Goal: Transaction & Acquisition: Book appointment/travel/reservation

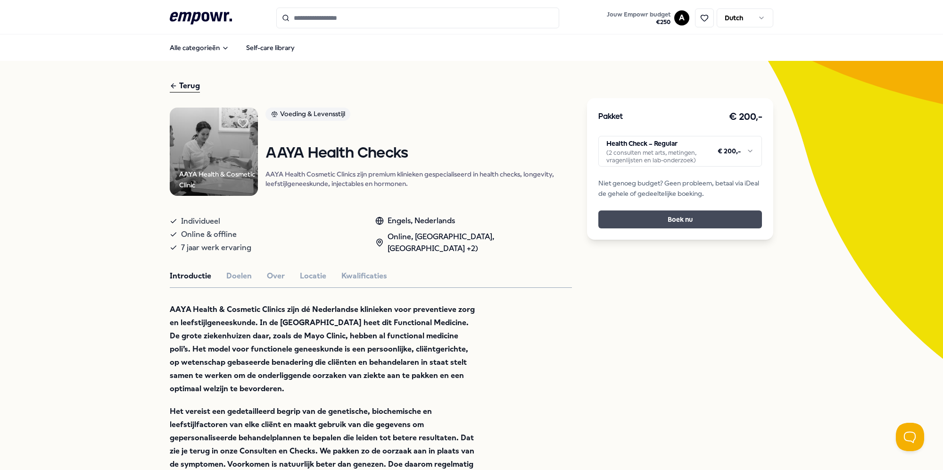
click at [669, 218] on button "Boek nu" at bounding box center [680, 219] width 164 height 18
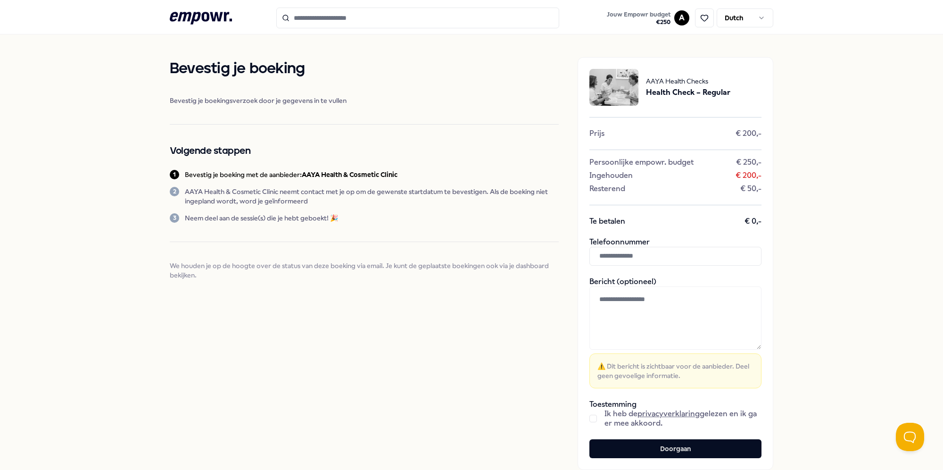
click at [847, 85] on div "Bevestig je boeking Bevestig je boekingsverzoek door je gegevens in te vullen V…" at bounding box center [471, 263] width 943 height 458
click at [690, 255] on input "text" at bounding box center [675, 256] width 172 height 19
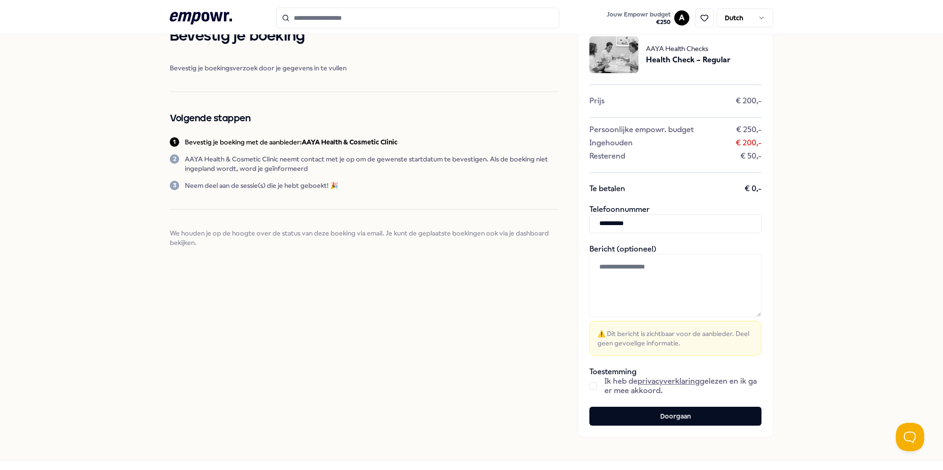
scroll to position [68, 0]
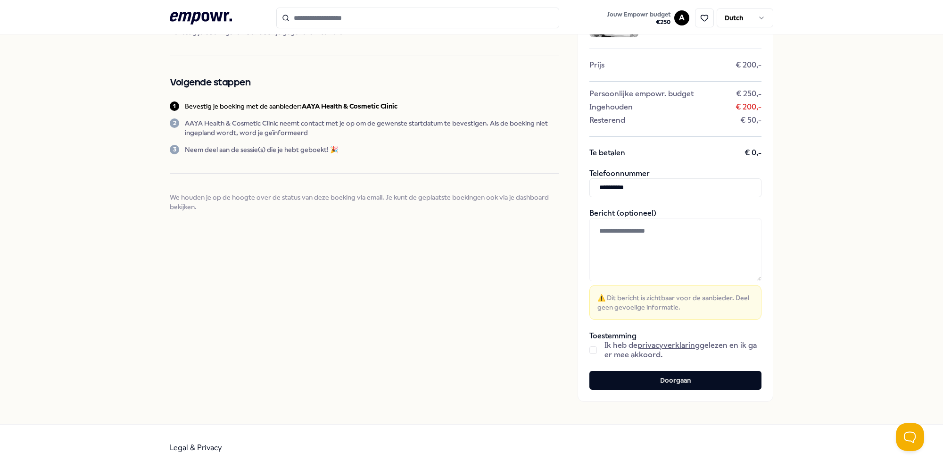
type input "**********"
click at [593, 346] on div "Ik heb de privacyverklaring gelezen en ik ga er mee akkoord." at bounding box center [675, 349] width 172 height 19
click at [591, 352] on button "button" at bounding box center [593, 350] width 8 height 8
click at [605, 378] on button "Doorgaan" at bounding box center [675, 380] width 172 height 19
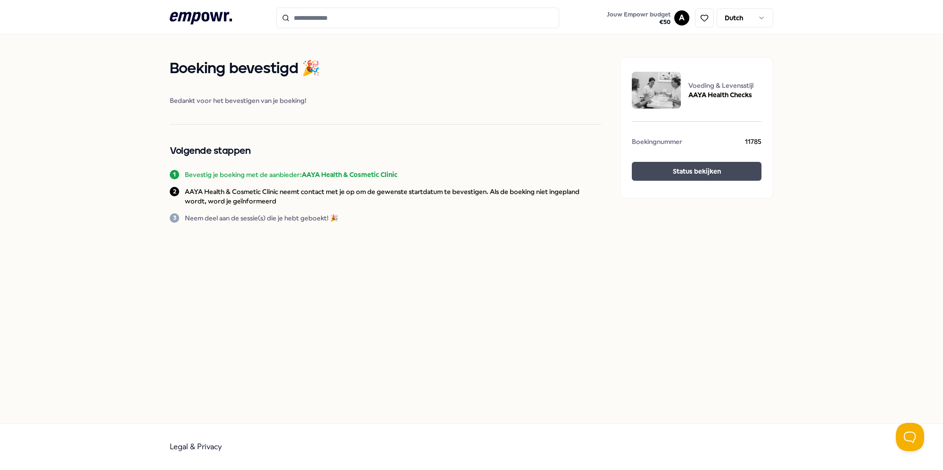
click at [659, 175] on button "Status bekijken" at bounding box center [697, 171] width 130 height 19
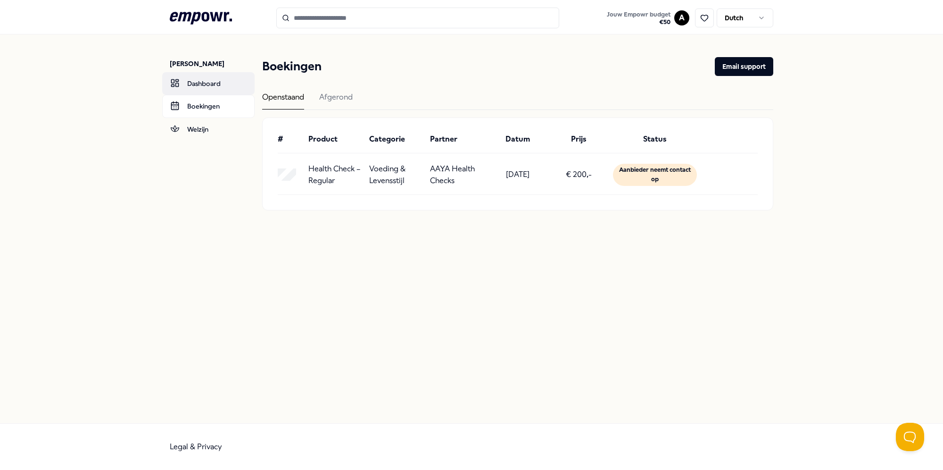
click at [208, 83] on link "Dashboard" at bounding box center [208, 83] width 92 height 23
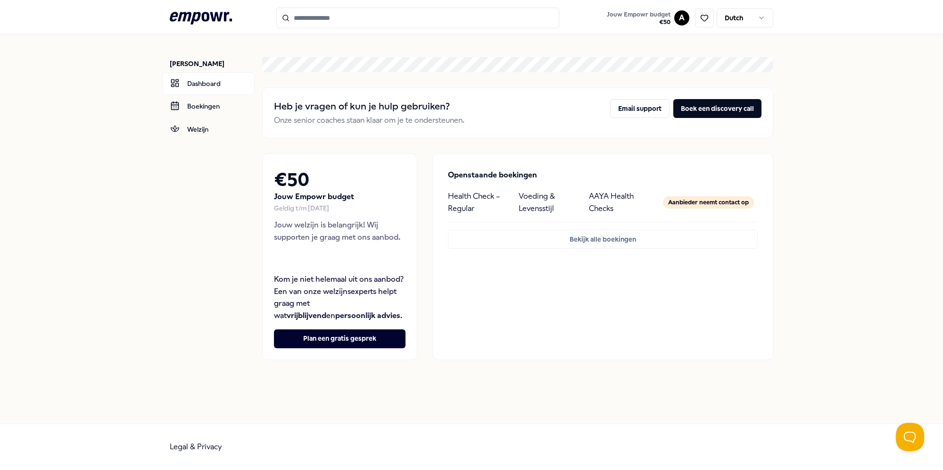
click at [220, 17] on icon at bounding box center [201, 18] width 62 height 12
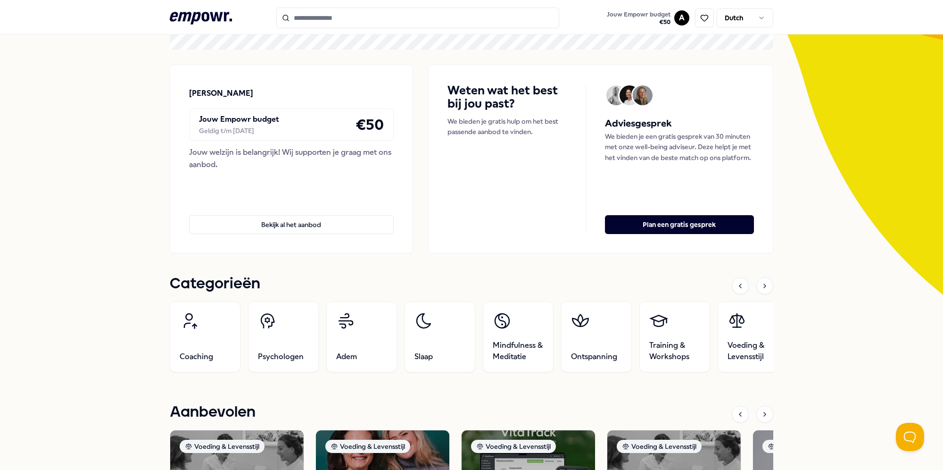
scroll to position [141, 0]
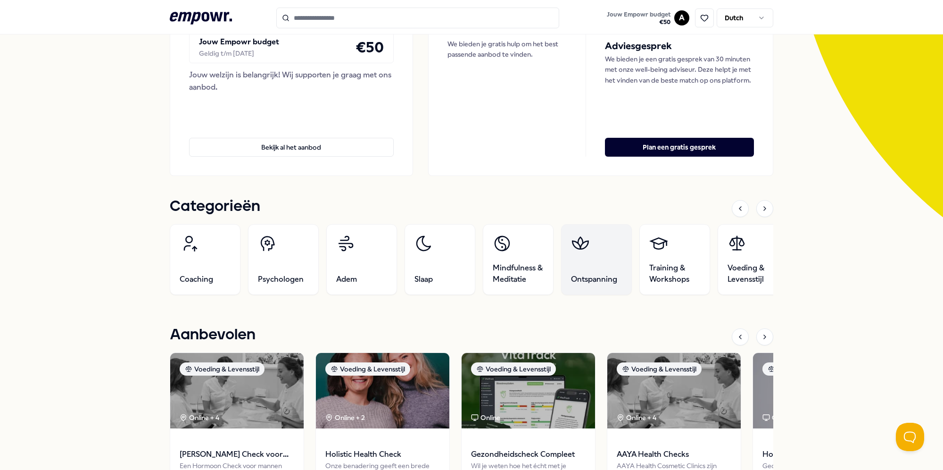
click at [601, 267] on link "Ontspanning" at bounding box center [596, 259] width 71 height 71
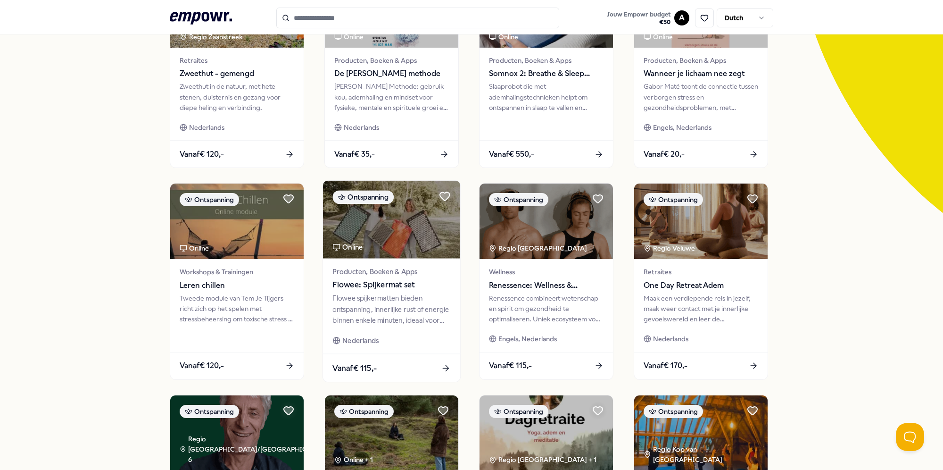
scroll to position [155, 0]
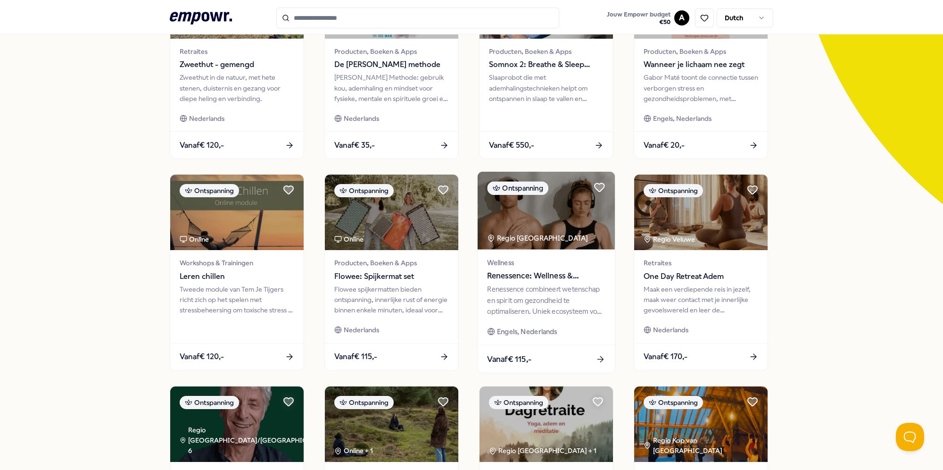
click at [496, 266] on span "Wellness" at bounding box center [546, 262] width 118 height 11
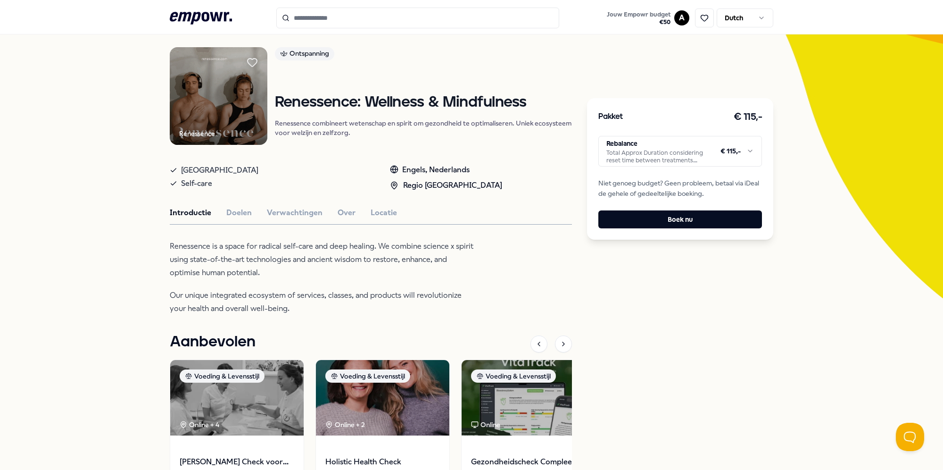
click at [646, 153] on html ".empowr-logo_svg__cls-1{fill:#03032f} Jouw Empowr budget € 50 A Dutch Alle cate…" at bounding box center [471, 235] width 943 height 470
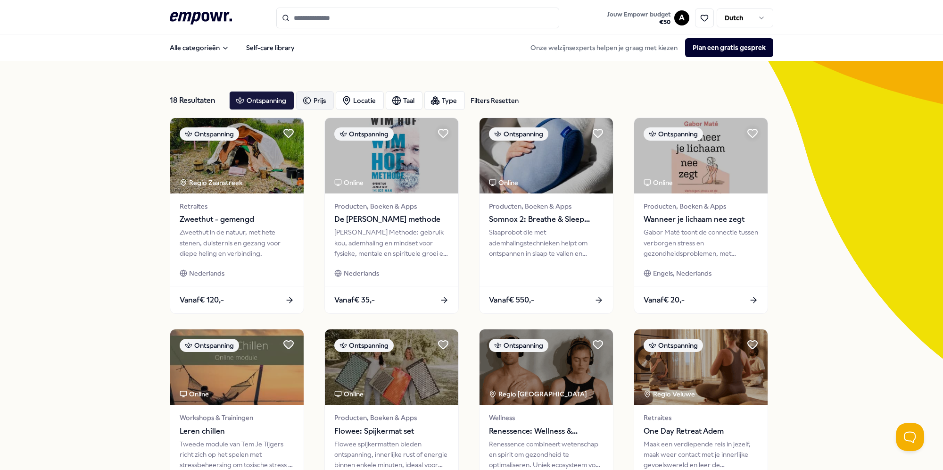
click at [317, 99] on div "Prijs" at bounding box center [315, 100] width 38 height 19
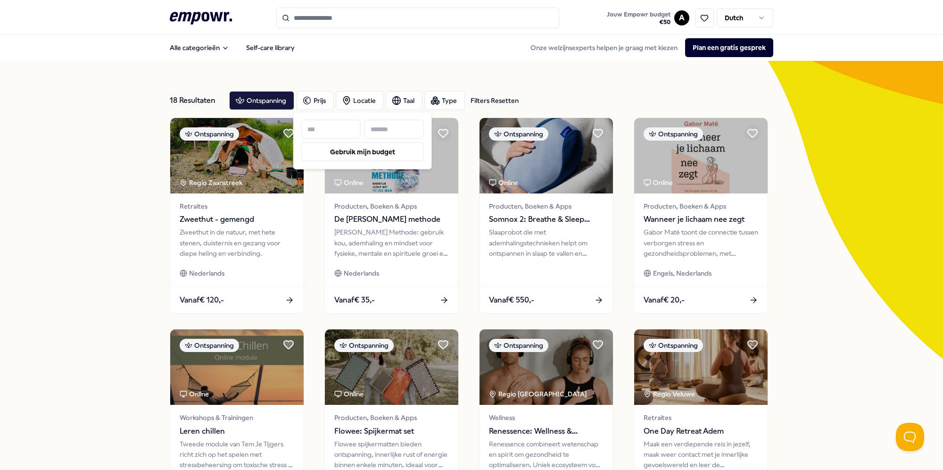
click at [384, 129] on input at bounding box center [393, 129] width 59 height 19
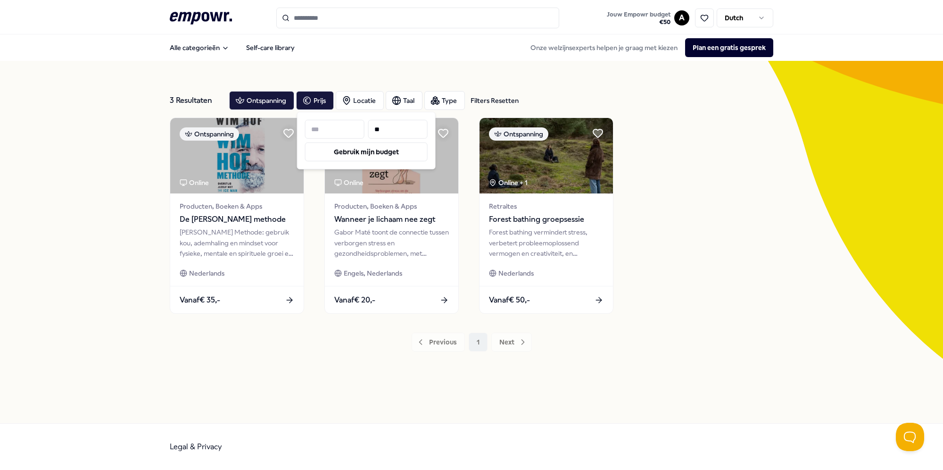
type input "**"
click at [401, 67] on div "3 Resultaten Filters Resetten Ontspanning Prijs Locatie Taal Type Filters Reset…" at bounding box center [472, 242] width 604 height 362
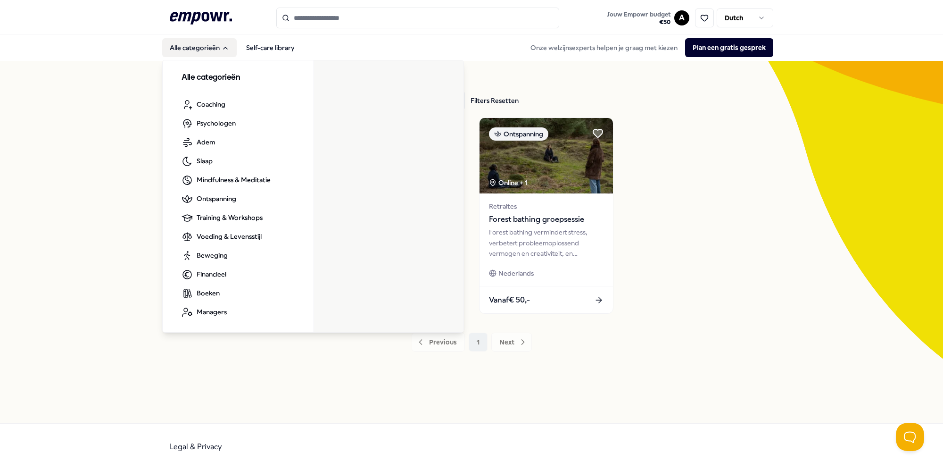
click at [207, 50] on button "Alle categorieën" at bounding box center [199, 47] width 75 height 19
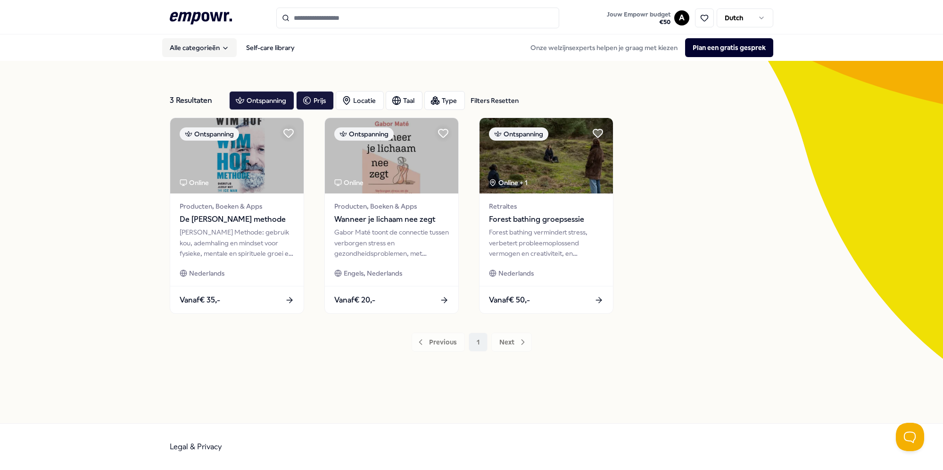
click at [205, 47] on button "Alle categorieën" at bounding box center [199, 47] width 75 height 19
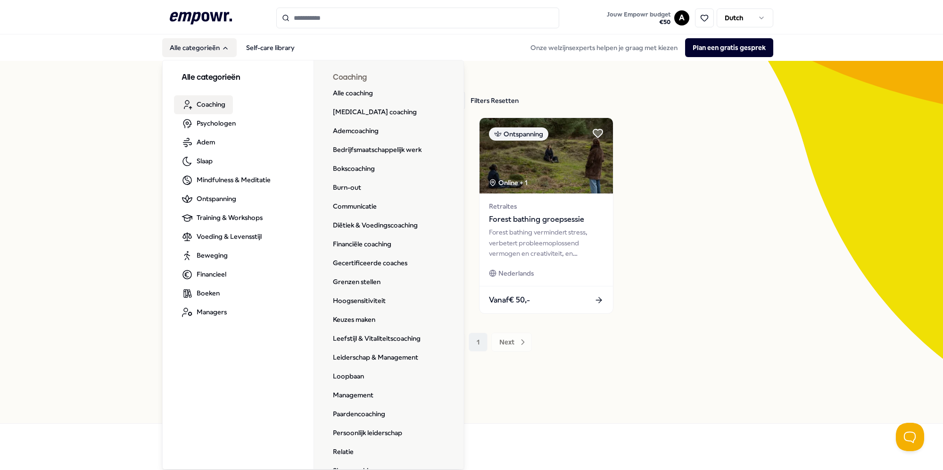
click at [200, 104] on span "Coaching" at bounding box center [211, 104] width 29 height 10
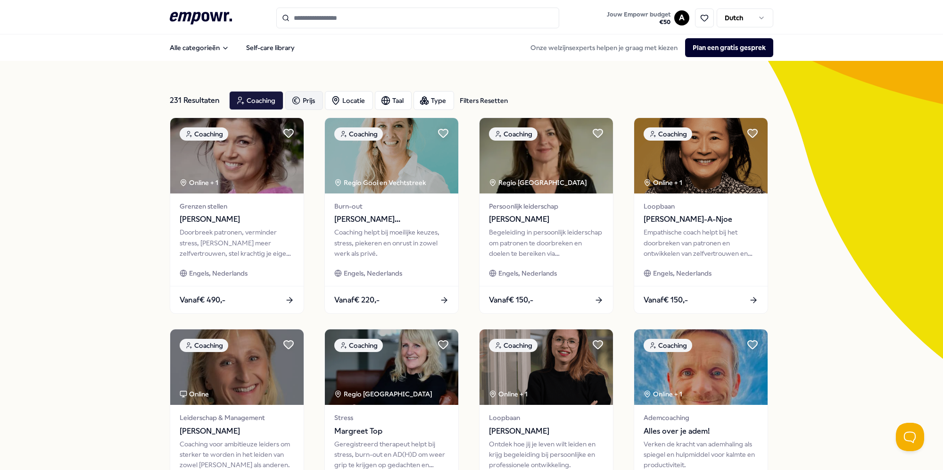
click at [285, 100] on div "Prijs" at bounding box center [304, 100] width 38 height 19
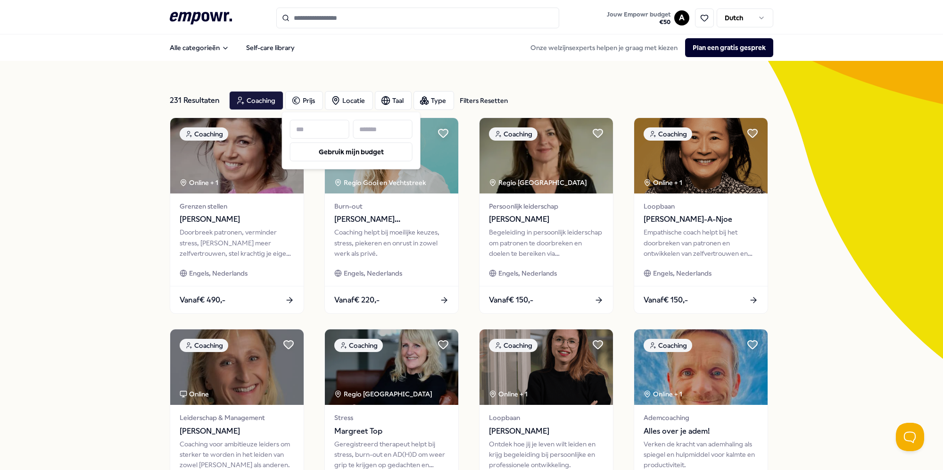
click at [376, 128] on input at bounding box center [382, 129] width 59 height 19
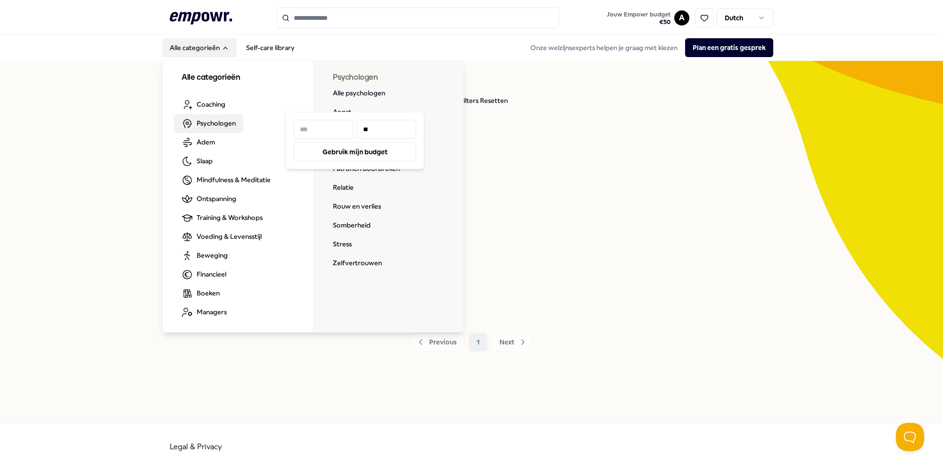
type input "**"
click at [213, 126] on span "Psychologen" at bounding box center [216, 123] width 39 height 10
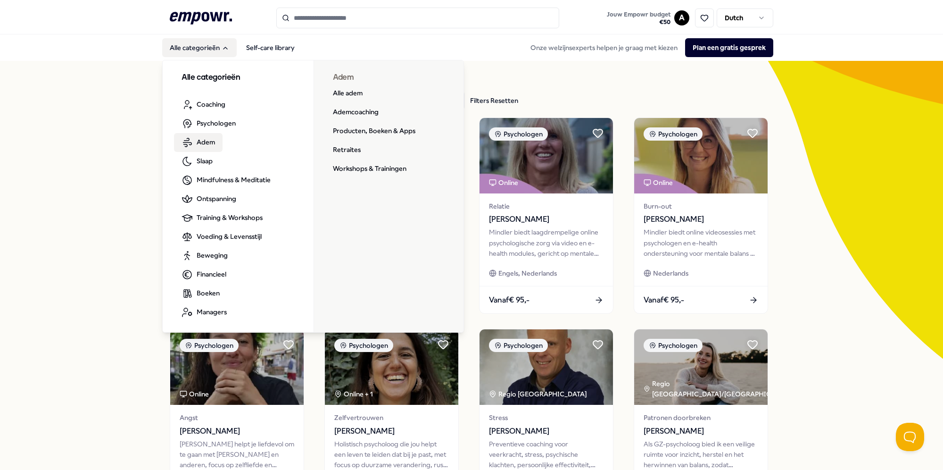
click at [207, 142] on span "Adem" at bounding box center [206, 142] width 18 height 10
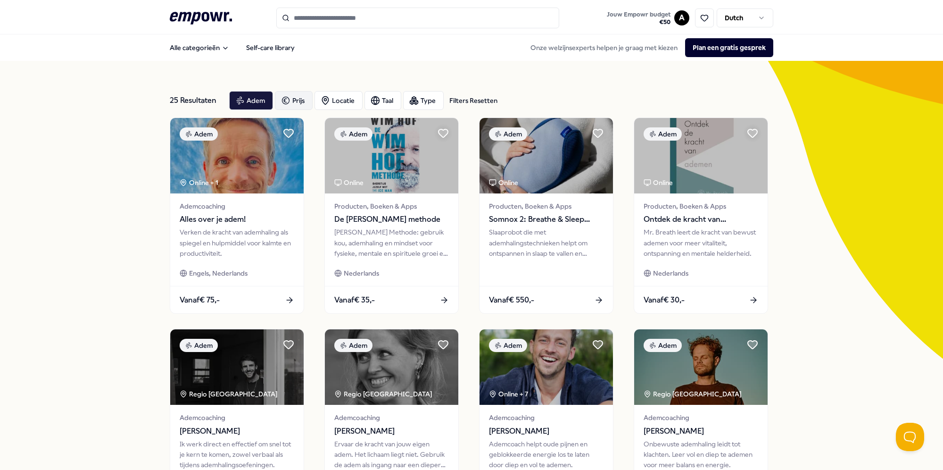
click at [289, 102] on div "Prijs" at bounding box center [294, 100] width 38 height 19
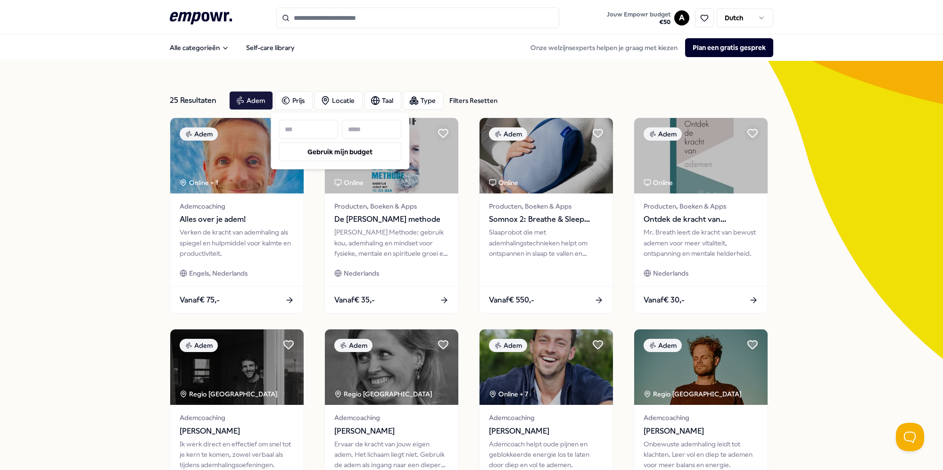
click at [380, 130] on input at bounding box center [371, 129] width 59 height 19
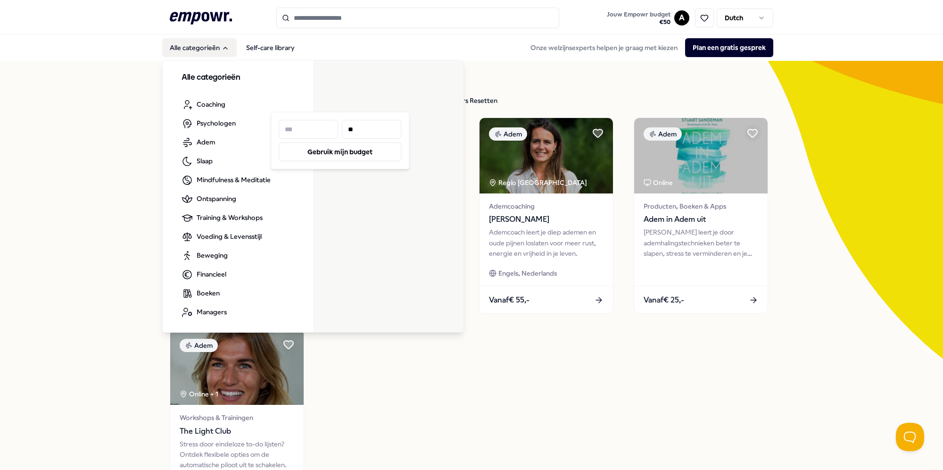
type input "**"
click at [186, 47] on button "Alle categorieën" at bounding box center [199, 47] width 75 height 19
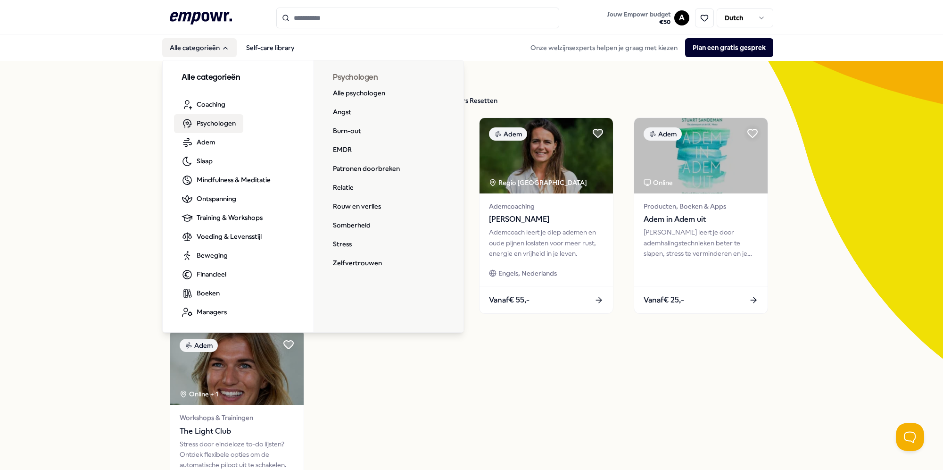
click at [210, 122] on span "Psychologen" at bounding box center [216, 123] width 39 height 10
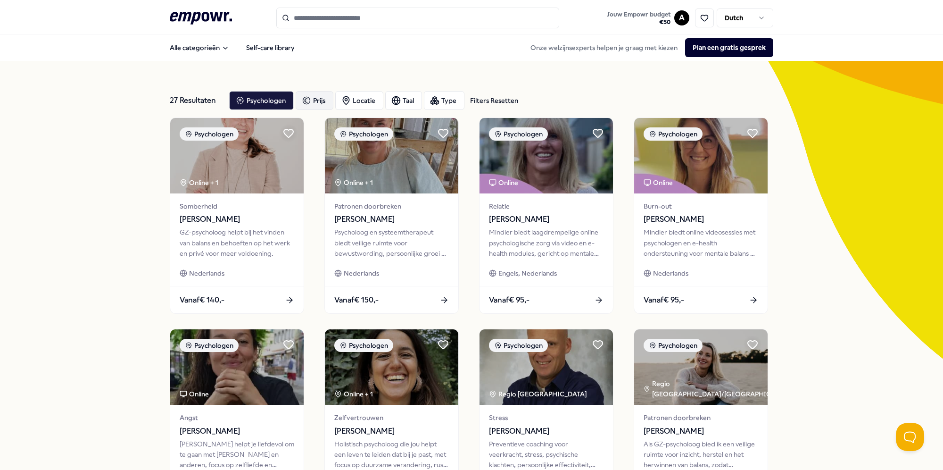
click at [320, 102] on div "Prijs" at bounding box center [315, 100] width 38 height 19
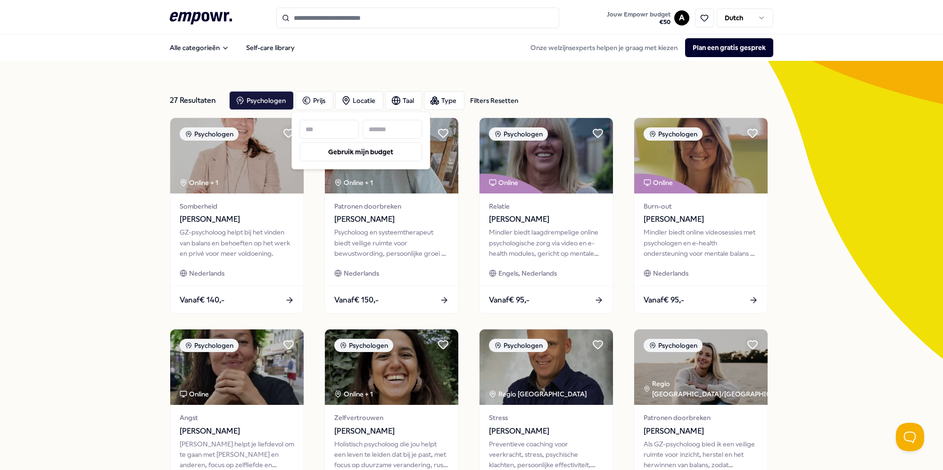
click at [381, 132] on input at bounding box center [392, 129] width 59 height 19
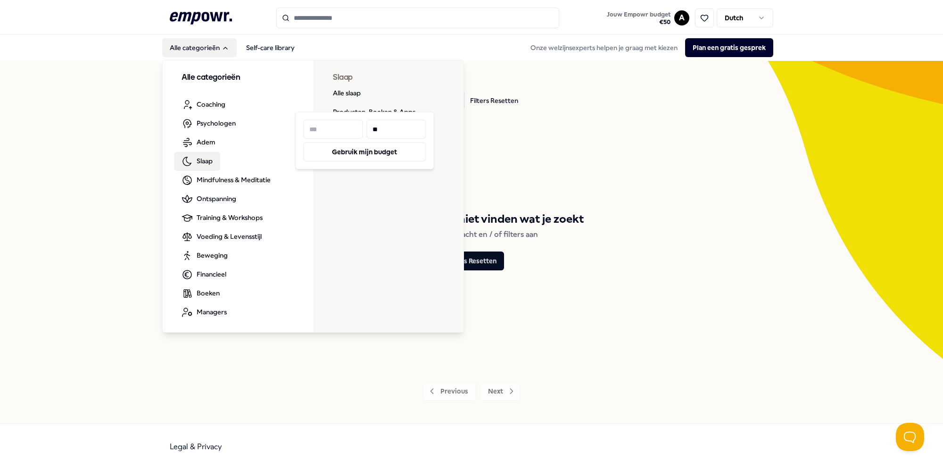
type input "**"
click at [207, 157] on span "Slaap" at bounding box center [205, 161] width 16 height 10
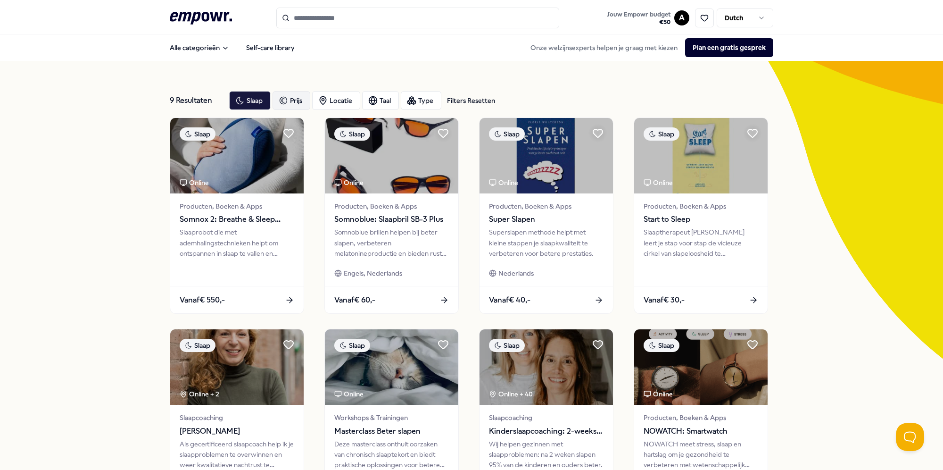
click at [301, 100] on div "Prijs" at bounding box center [292, 100] width 38 height 19
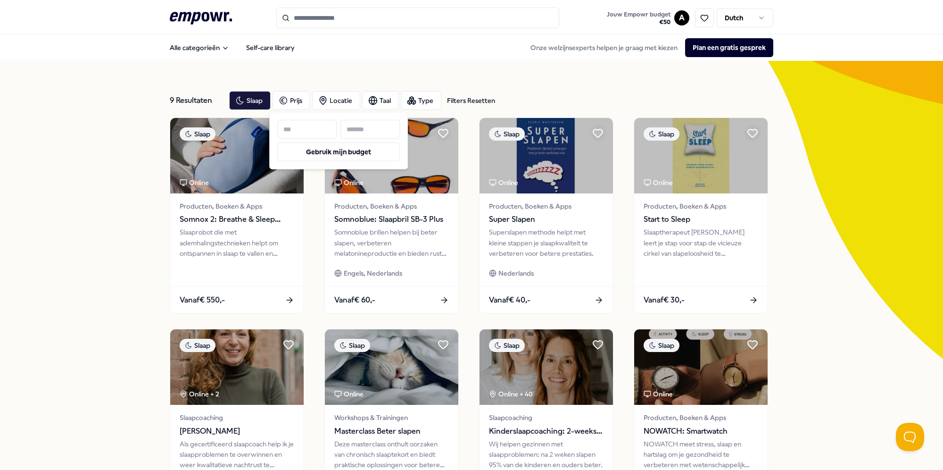
click at [356, 131] on input at bounding box center [369, 129] width 59 height 19
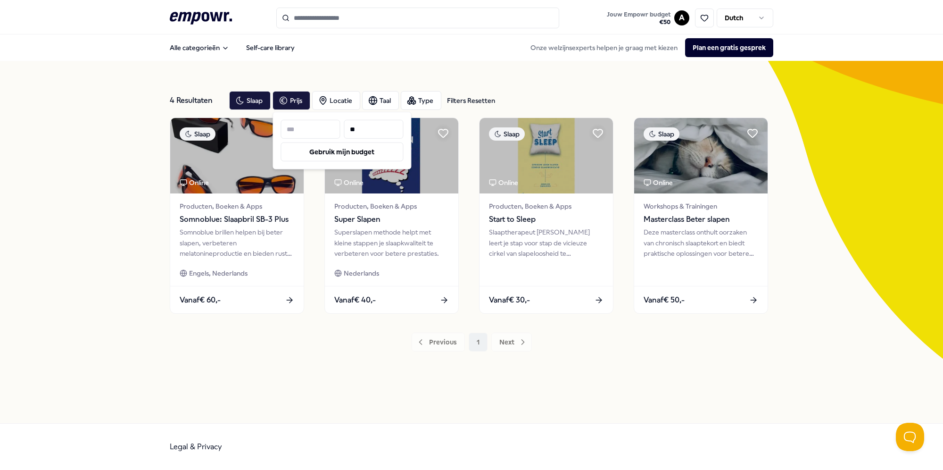
type input "**"
click at [123, 236] on div "4 Resultaten Filters Resetten Slaap Prijs Locatie Taal Type Filters Resetten Sl…" at bounding box center [471, 242] width 943 height 362
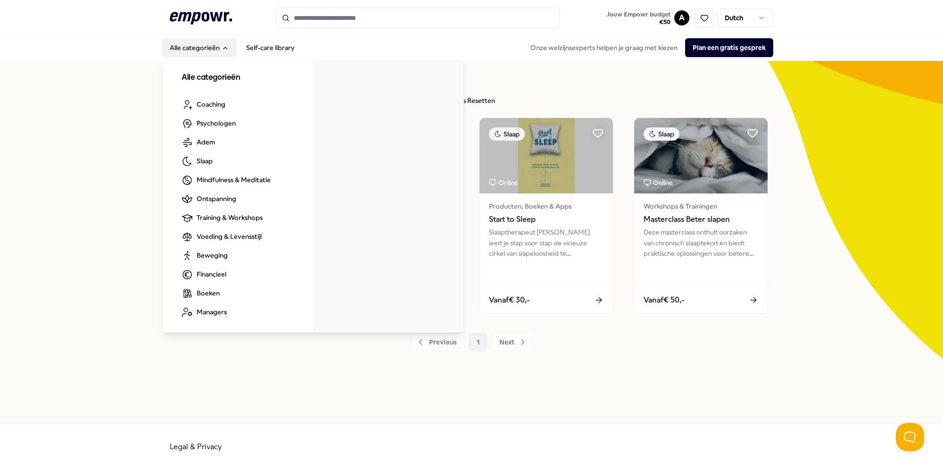
click at [41, 158] on div "4 Resultaten Filters Resetten Slaap Prijs Locatie Taal Type Filters Resetten Sl…" at bounding box center [471, 242] width 943 height 362
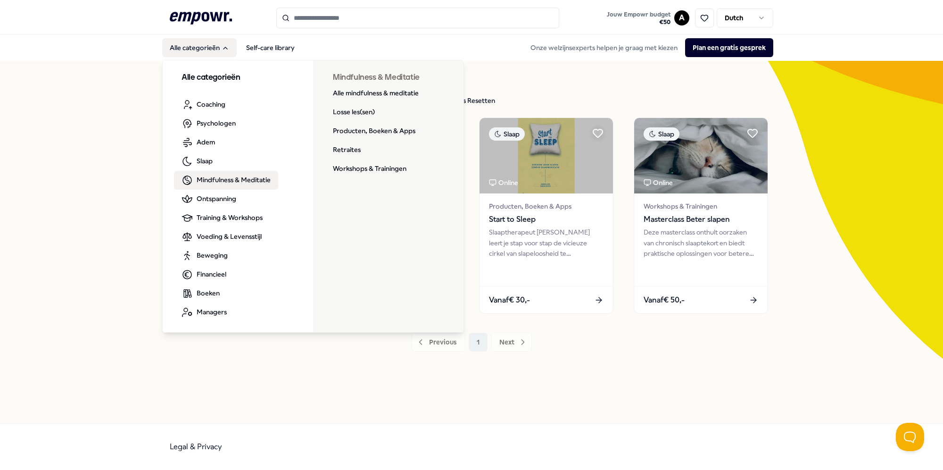
click at [223, 178] on span "Mindfulness & Meditatie" at bounding box center [234, 179] width 74 height 10
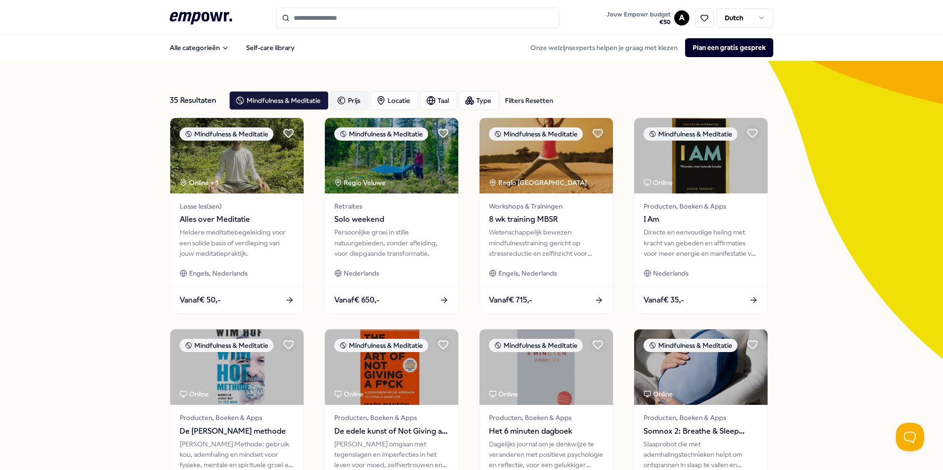
click at [339, 102] on icon "button" at bounding box center [341, 100] width 9 height 11
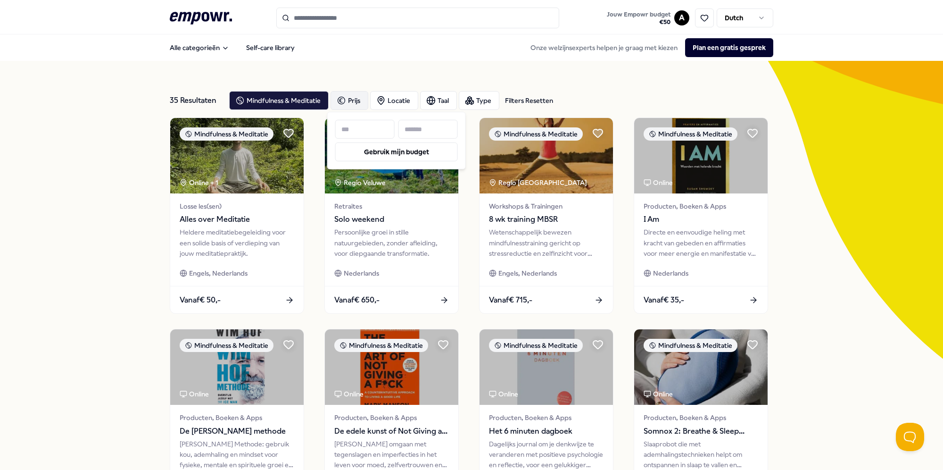
click at [422, 134] on input at bounding box center [427, 129] width 59 height 19
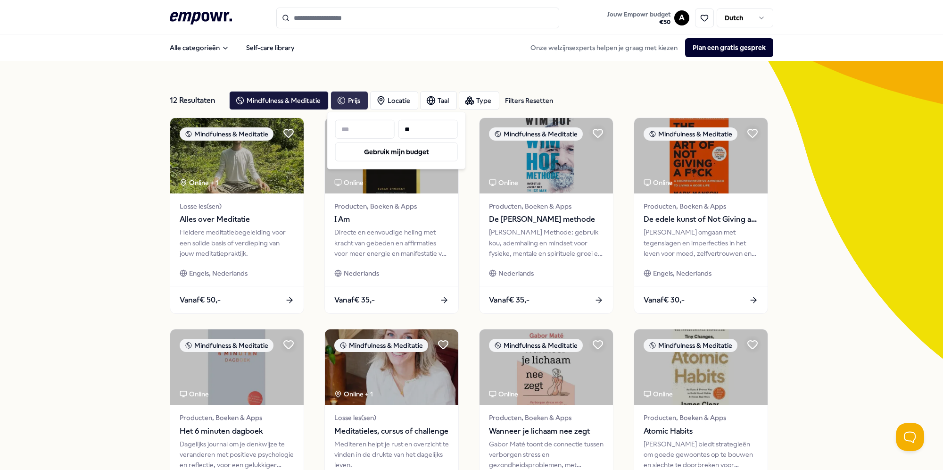
type input "**"
click at [89, 202] on div "12 Resultaten Filters Resetten Mindfulness & Meditatie Prijs Locatie Taal Type …" at bounding box center [471, 429] width 943 height 736
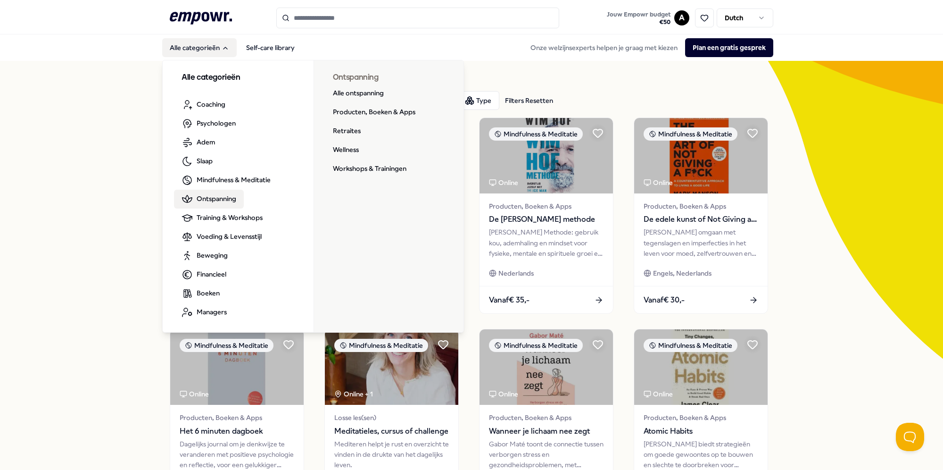
click at [220, 202] on span "Ontspanning" at bounding box center [217, 198] width 40 height 10
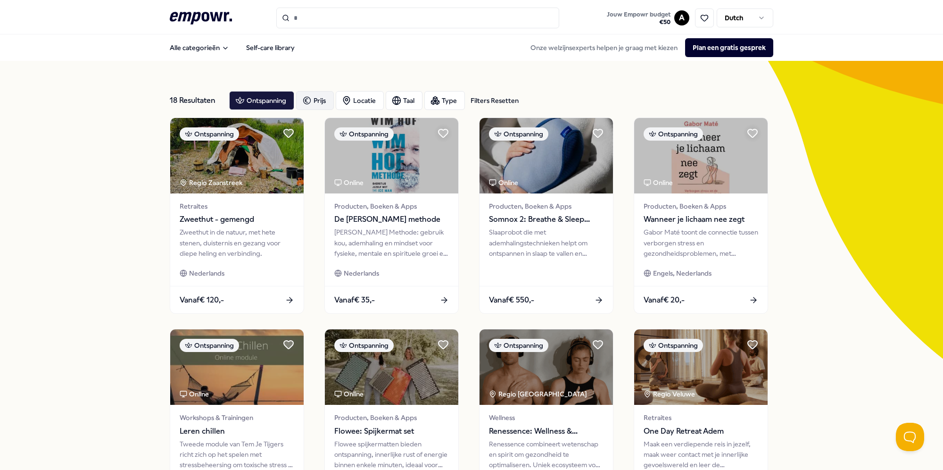
click at [309, 98] on div "Prijs" at bounding box center [315, 100] width 38 height 19
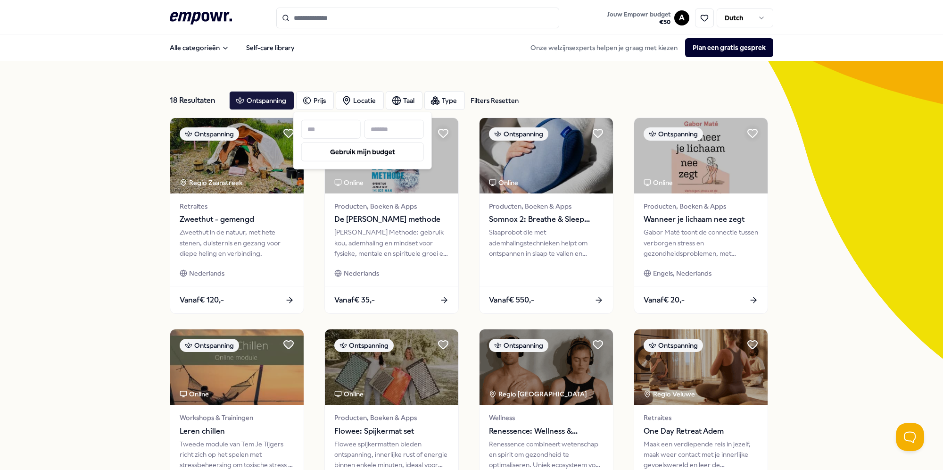
click at [385, 127] on input at bounding box center [393, 129] width 59 height 19
type input "**"
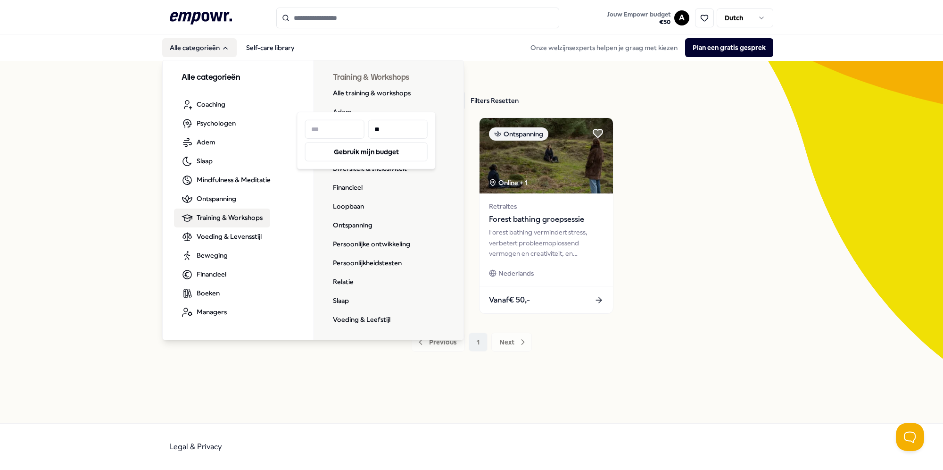
click at [217, 215] on span "Training & Workshops" at bounding box center [230, 217] width 66 height 10
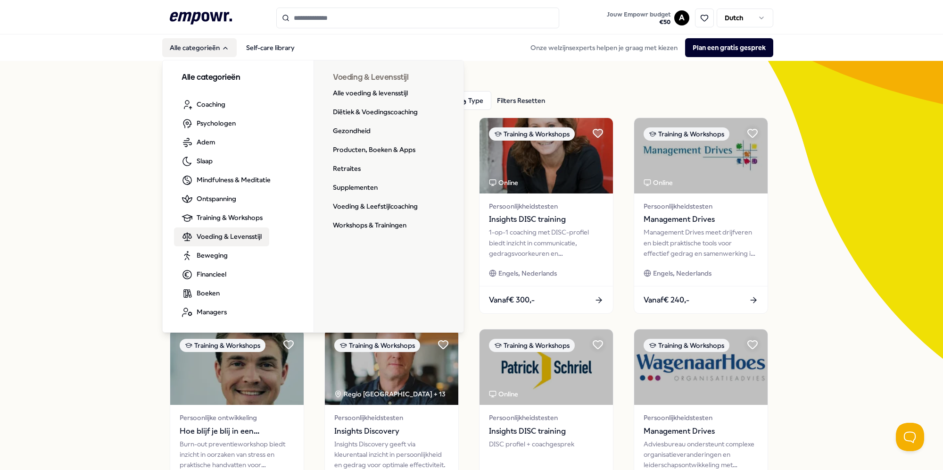
click at [221, 231] on span "Voeding & Levensstijl" at bounding box center [229, 236] width 65 height 10
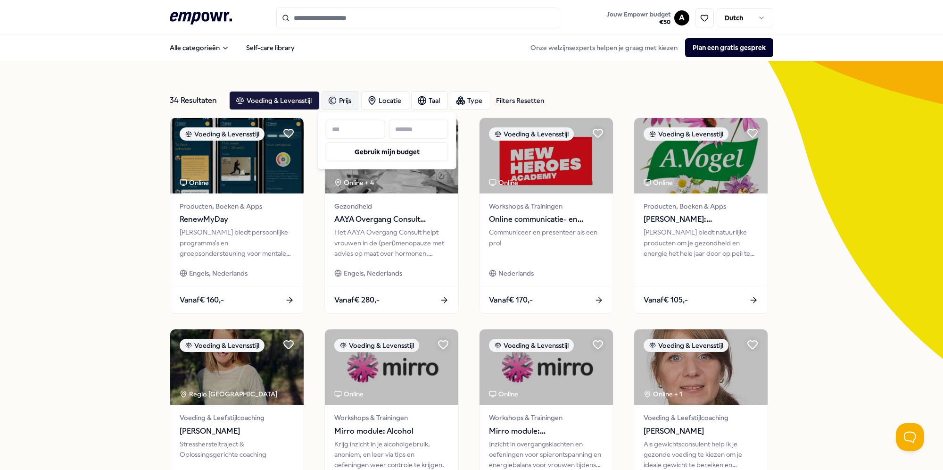
click at [415, 129] on input at bounding box center [418, 129] width 59 height 19
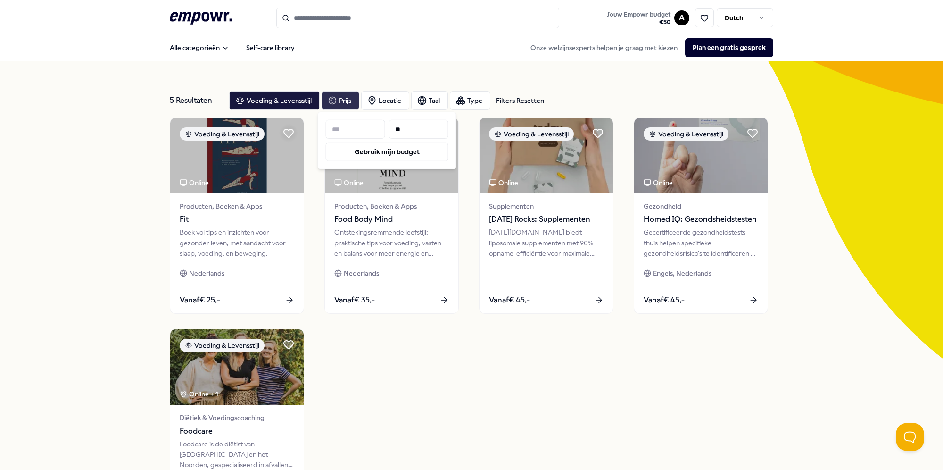
type input "**"
click at [110, 226] on div "5 Resultaten Filters Resetten Voeding & Levensstijl Prijs Locatie Taal Type Fil…" at bounding box center [471, 323] width 943 height 525
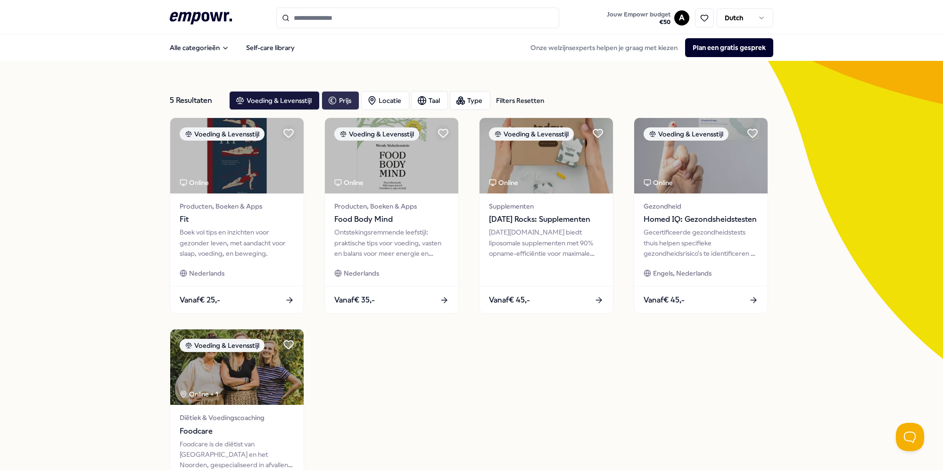
click at [811, 312] on div "5 Resultaten Filters Resetten Voeding & Levensstijl Prijs Locatie Taal Type Fil…" at bounding box center [471, 323] width 943 height 525
